Goal: Transaction & Acquisition: Purchase product/service

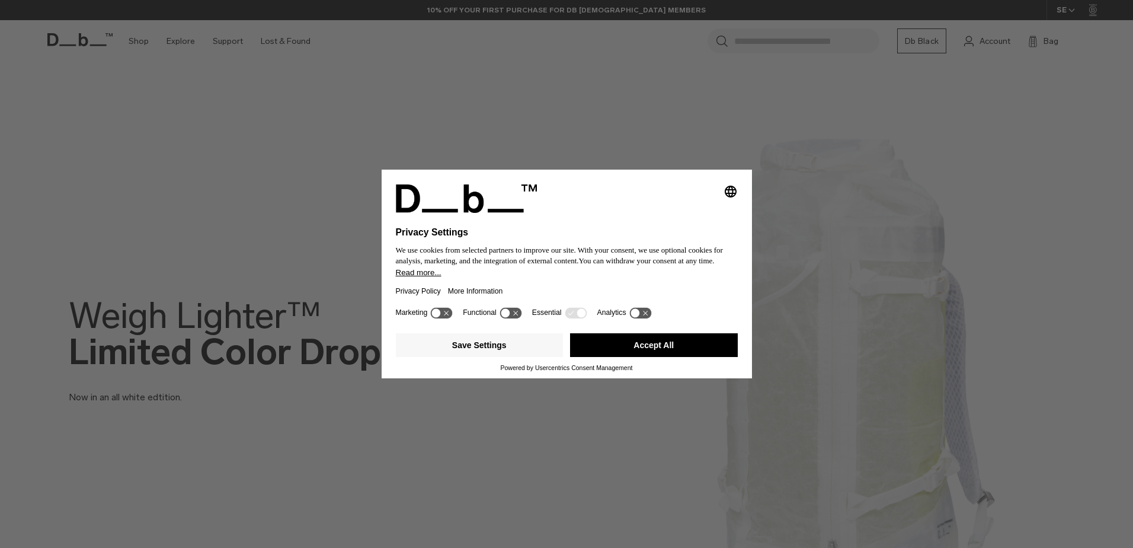
click at [622, 343] on button "Accept All" at bounding box center [654, 345] width 168 height 24
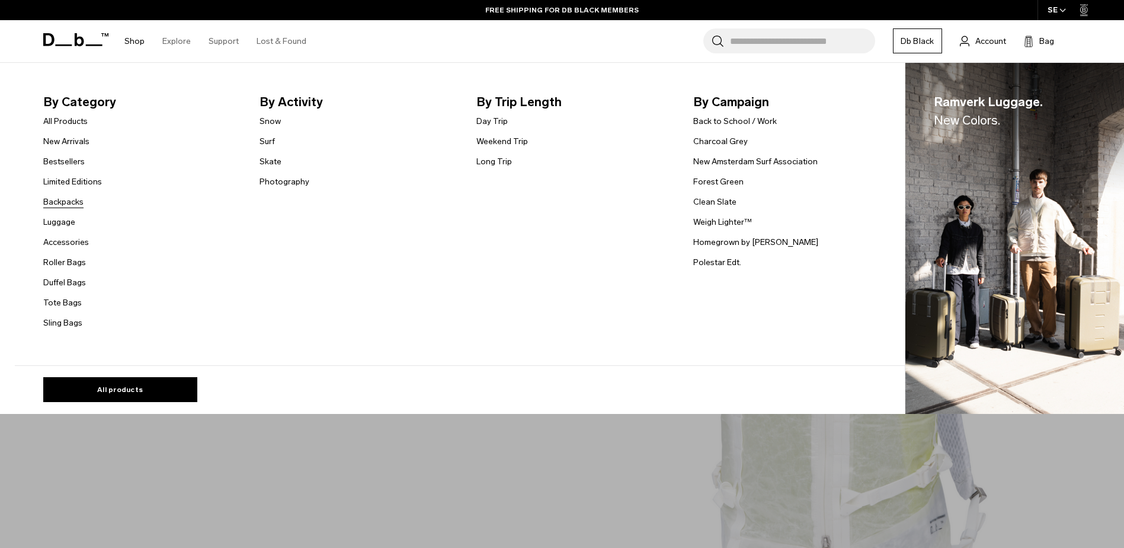
click at [75, 203] on link "Backpacks" at bounding box center [63, 202] width 40 height 12
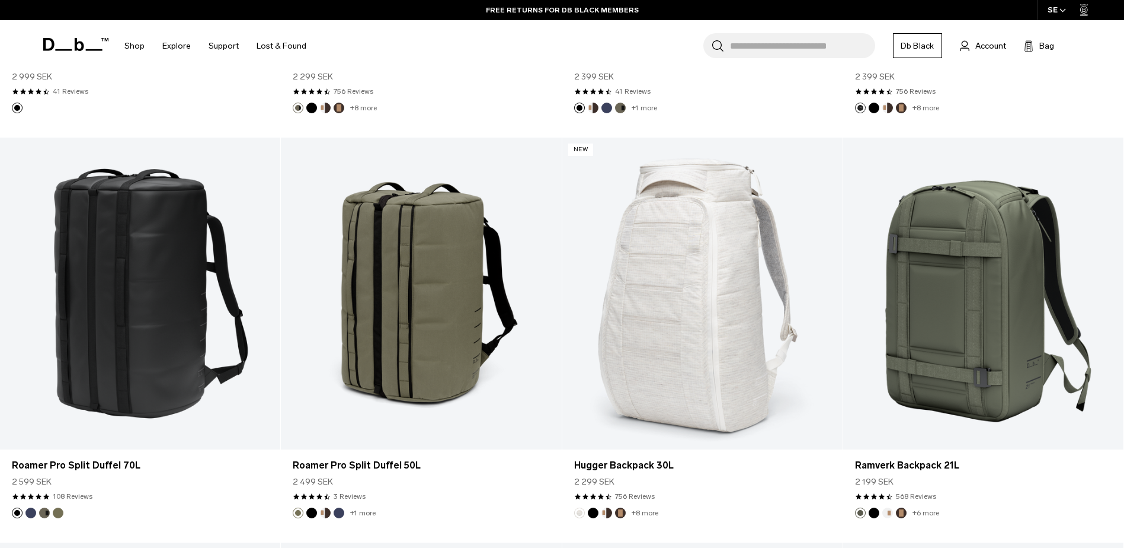
scroll to position [2252, 0]
